Goal: Task Accomplishment & Management: Manage account settings

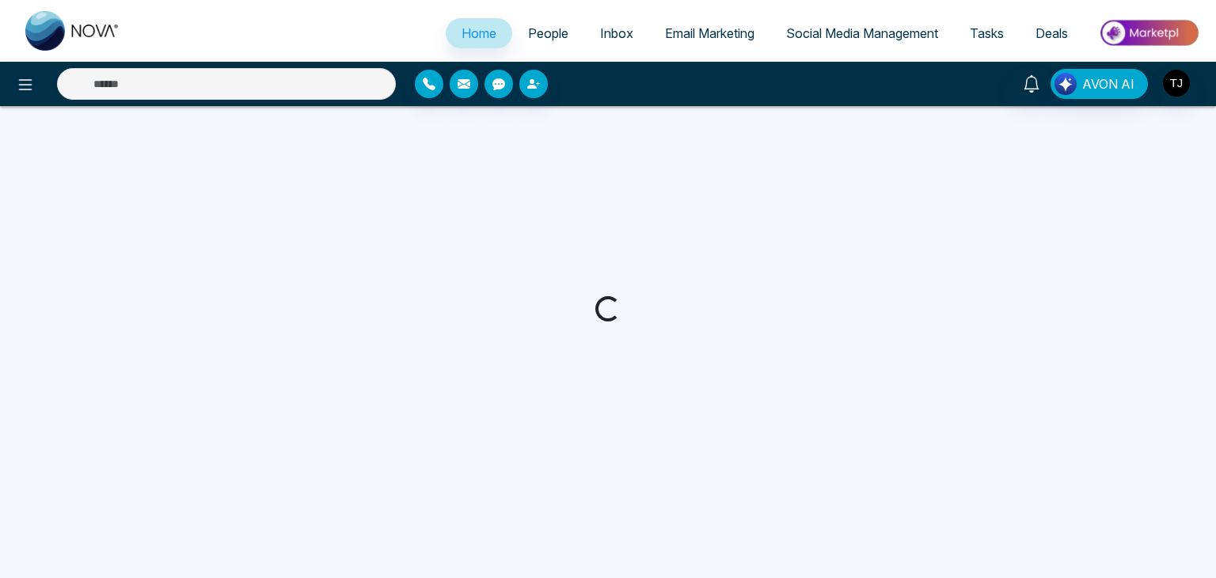
select select "*"
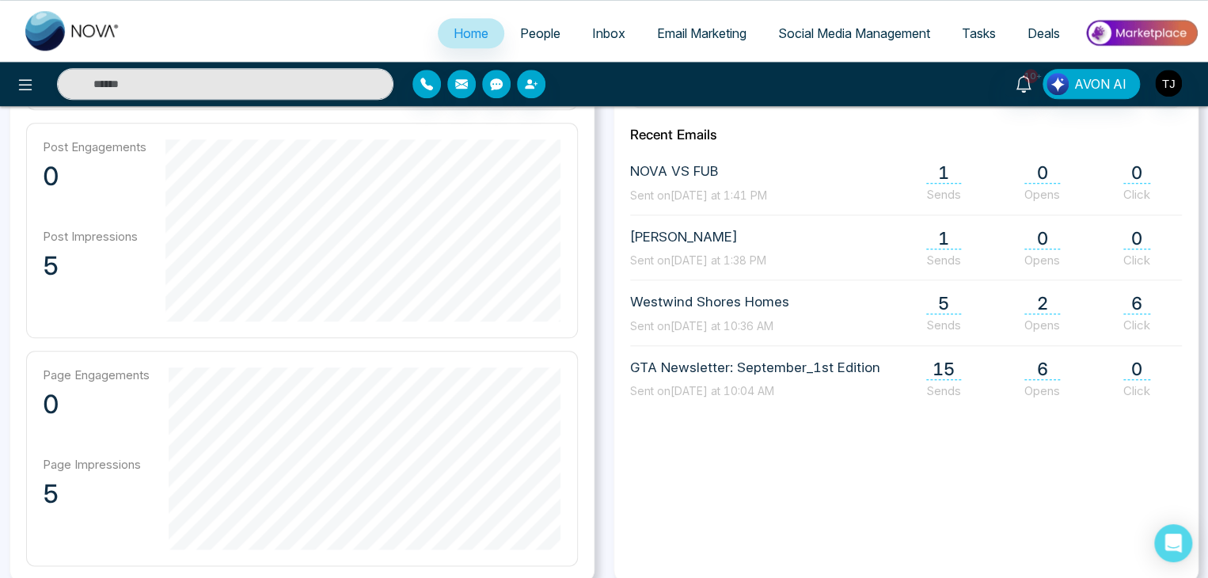
scroll to position [693, 0]
drag, startPoint x: 672, startPoint y: 194, endPoint x: 753, endPoint y: 203, distance: 81.2
click at [753, 203] on div "NOVA VS FUB Sent on [DATE] at 1:41 PM 1 Sends 0 Opens 0 Click [PERSON_NAME] s S…" at bounding box center [906, 280] width 552 height 237
click at [761, 230] on span "sam s" at bounding box center [698, 238] width 136 height 21
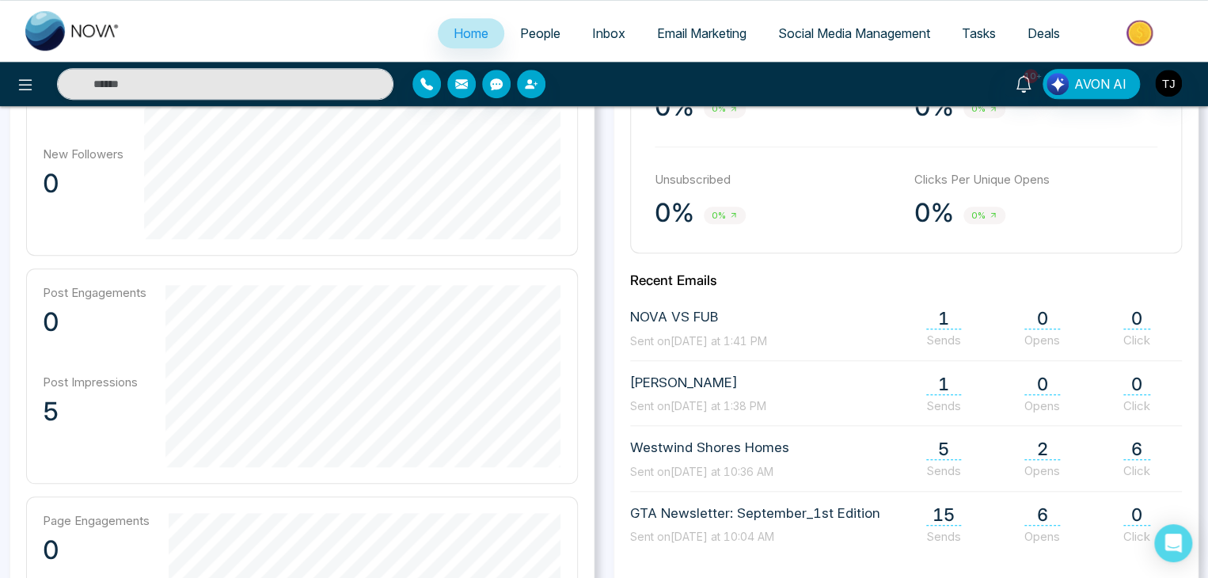
scroll to position [550, 0]
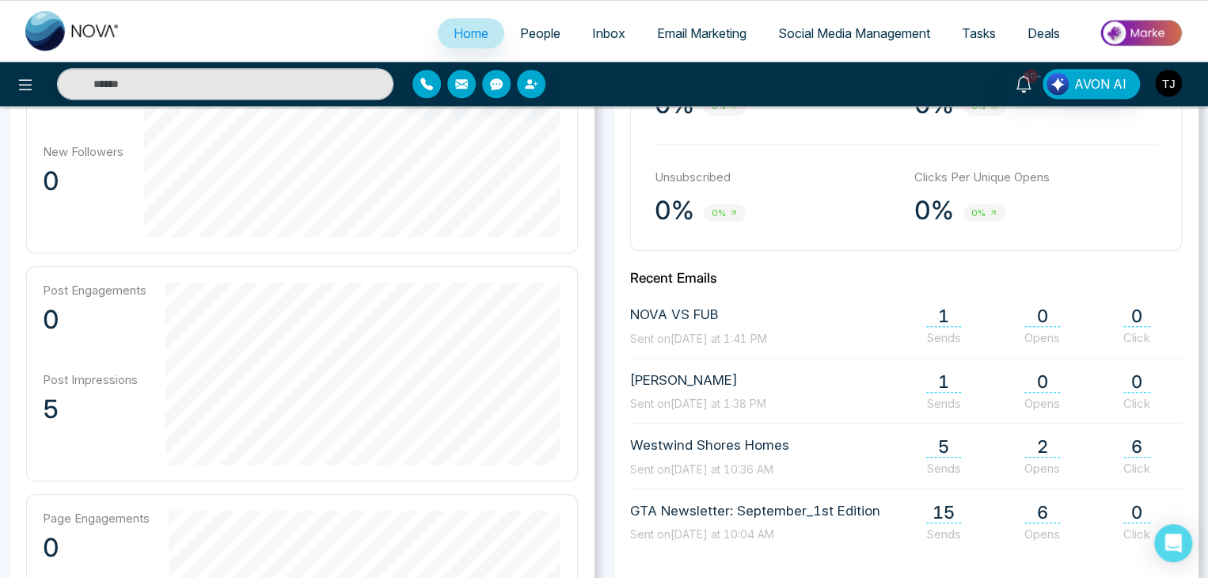
click at [1175, 78] on img "button" at bounding box center [1168, 83] width 27 height 27
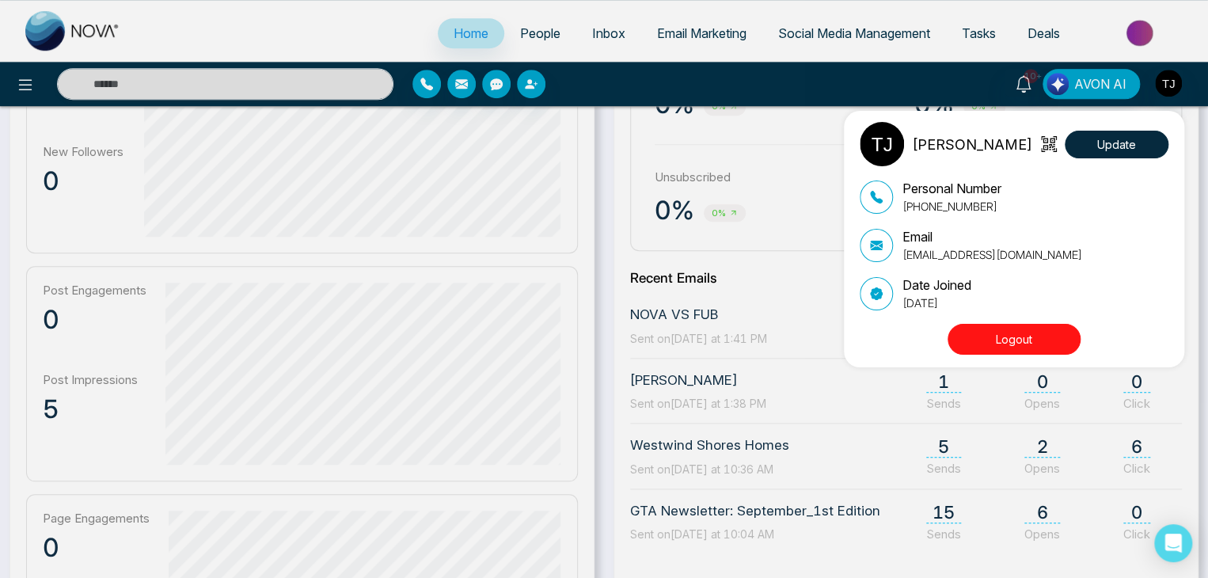
click at [1023, 341] on button "Logout" at bounding box center [1014, 339] width 133 height 31
